Goal: Use online tool/utility

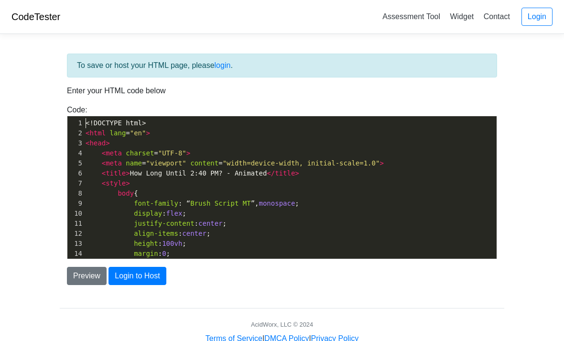
scroll to position [1, 0]
click at [92, 273] on button "Preview" at bounding box center [87, 276] width 40 height 18
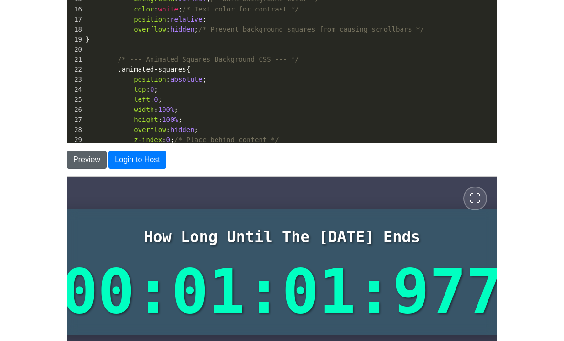
scroll to position [115, 0]
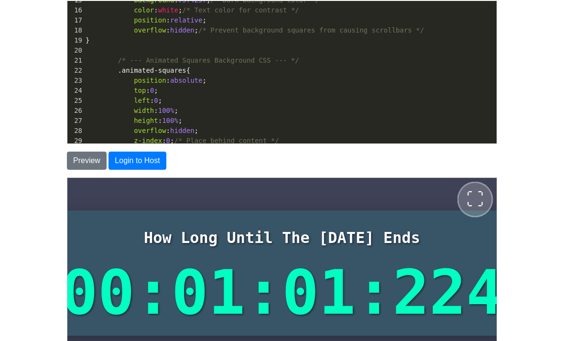
click at [473, 198] on span "⛶" at bounding box center [474, 198] width 17 height 17
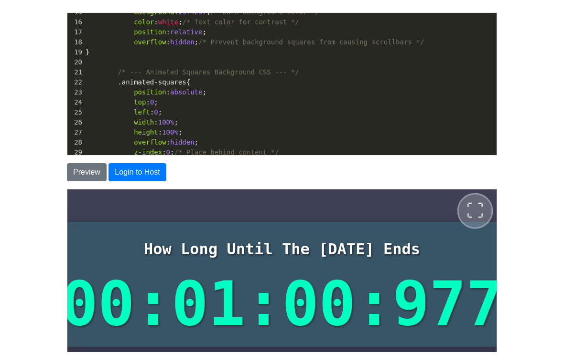
scroll to position [0, 0]
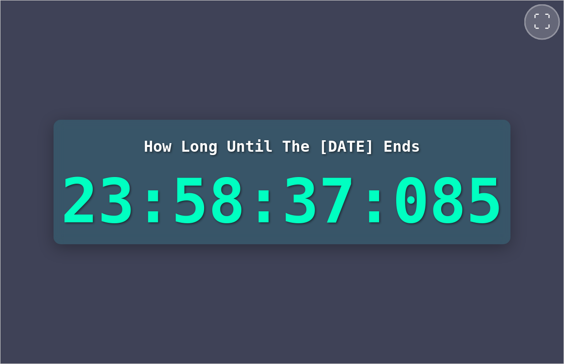
click at [541, 32] on button "⛶" at bounding box center [542, 22] width 36 height 36
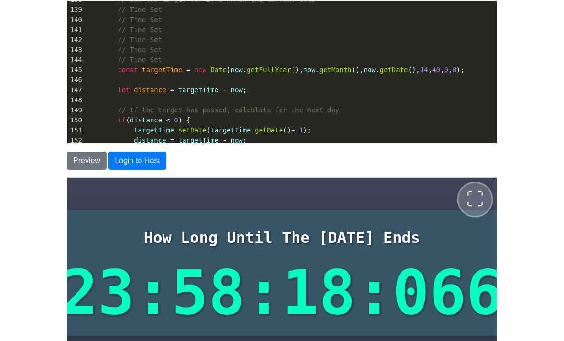
type textarea "6"
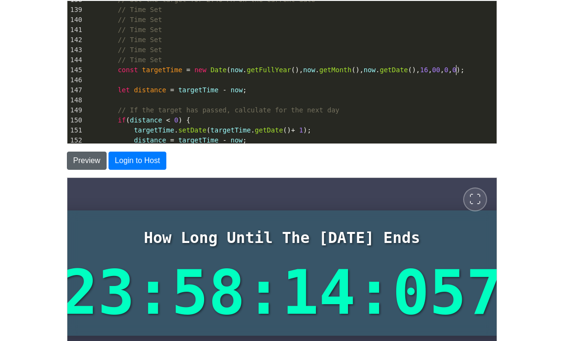
type textarea "00"
click at [90, 158] on button "Preview" at bounding box center [87, 160] width 40 height 18
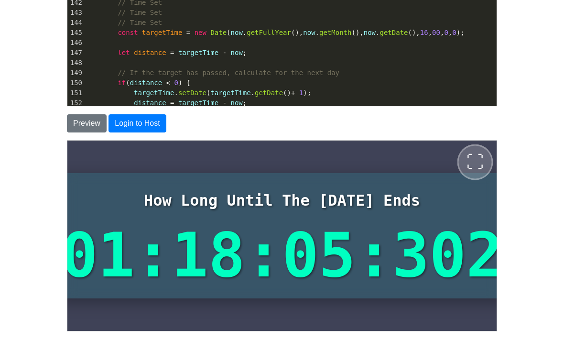
click at [470, 154] on span "⛶" at bounding box center [474, 161] width 17 height 17
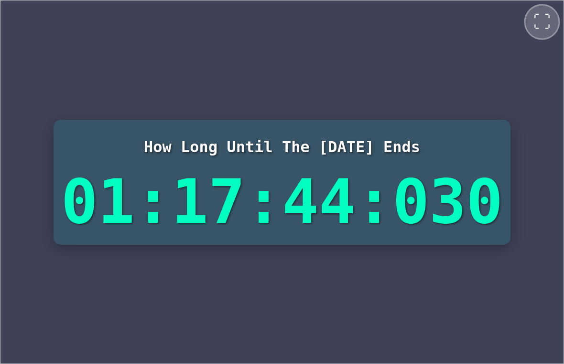
click at [527, 16] on button "⛶" at bounding box center [542, 22] width 36 height 36
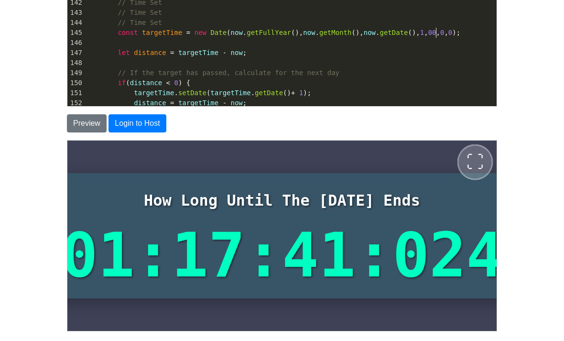
type textarea "5"
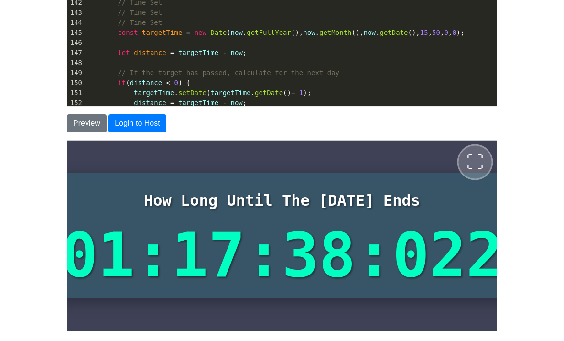
type textarea "50"
click at [80, 123] on button "Preview" at bounding box center [87, 123] width 40 height 18
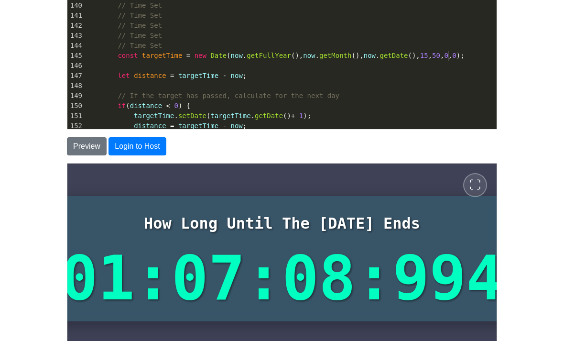
click at [547, 185] on body "CodeTester Assessment Tool Widget Contact Login To save or host your HTML page,…" at bounding box center [282, 144] width 564 height 546
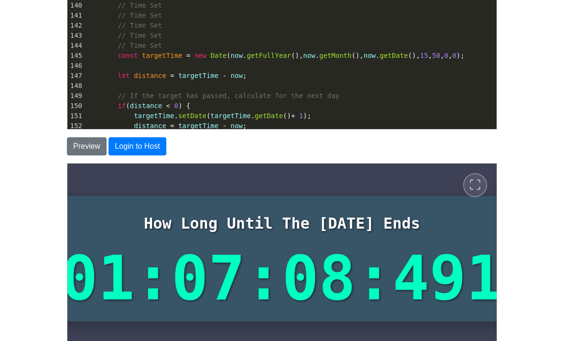
click at [556, 205] on body "CodeTester Assessment Tool Widget Contact Login To save or host your HTML page,…" at bounding box center [282, 144] width 564 height 546
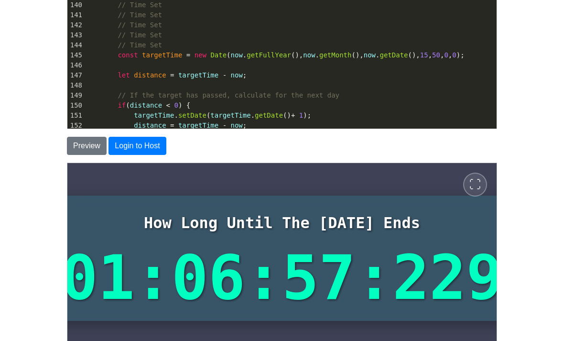
click at [557, 142] on body "CodeTester Assessment Tool Widget Contact Login To save or host your HTML page,…" at bounding box center [282, 144] width 564 height 546
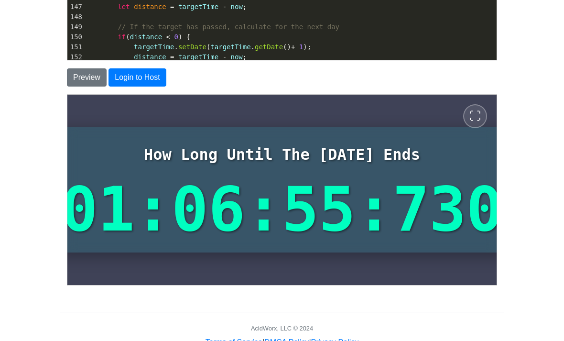
scroll to position [200, 0]
